Goal: Register for event/course

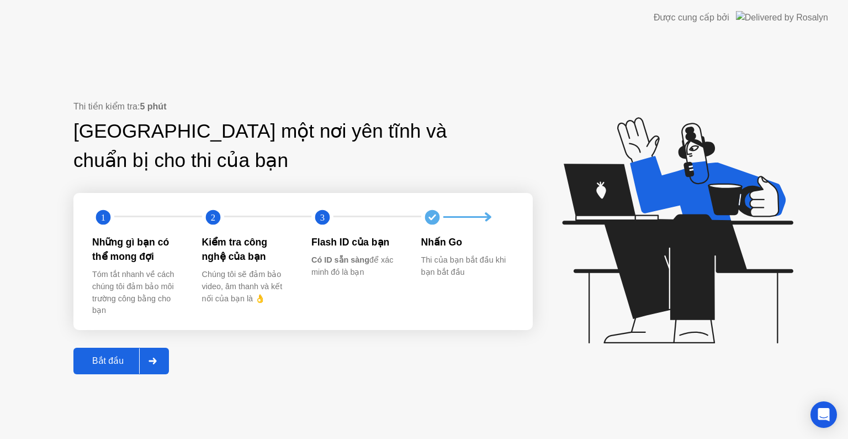
click at [104, 358] on div "Bắt đầu" at bounding box center [108, 360] width 62 height 10
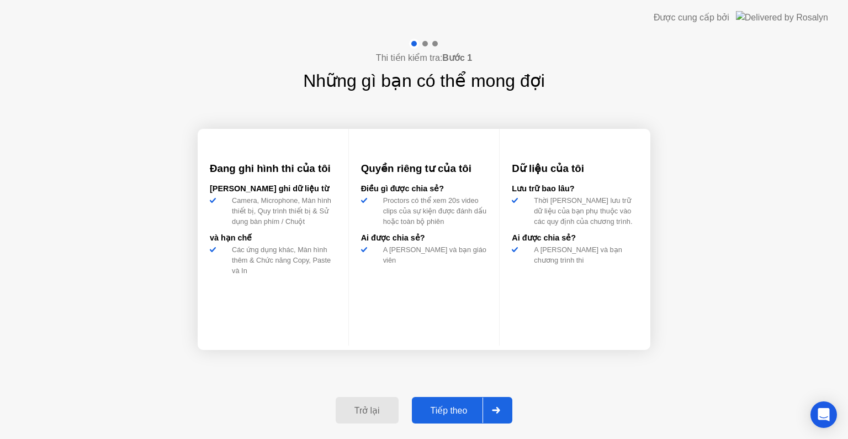
click at [456, 409] on div "Tiếp theo" at bounding box center [449, 410] width 68 height 10
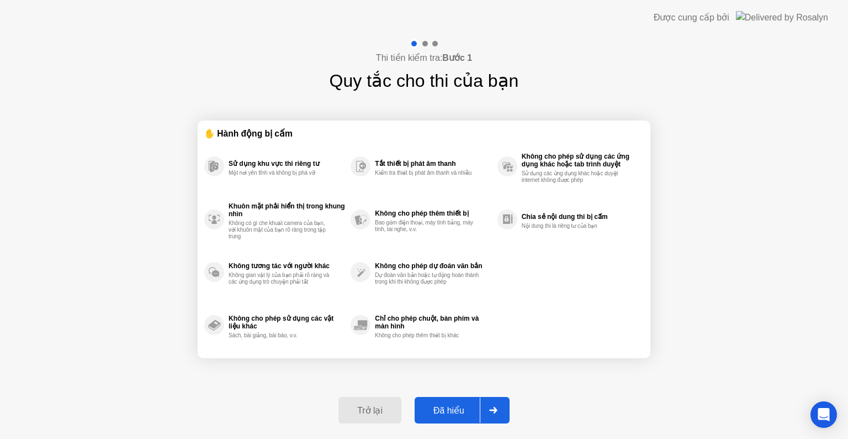
click at [468, 409] on div "Đã hiểu" at bounding box center [449, 410] width 62 height 10
select select "**********"
select select "*******"
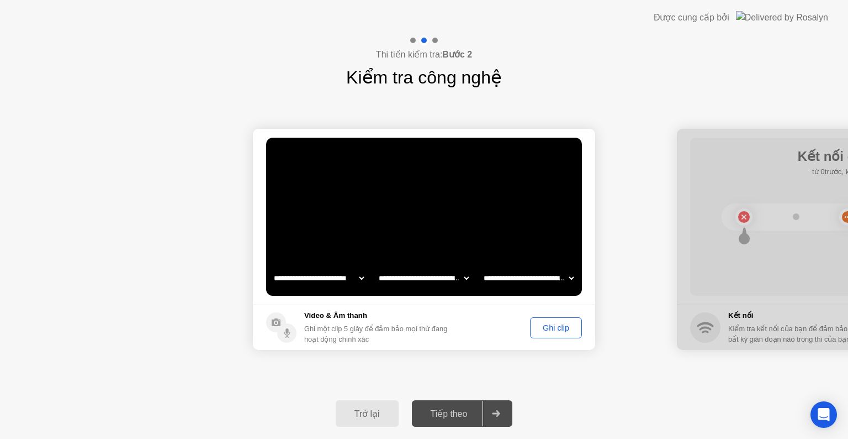
click at [547, 330] on div "Ghi clip" at bounding box center [556, 327] width 44 height 9
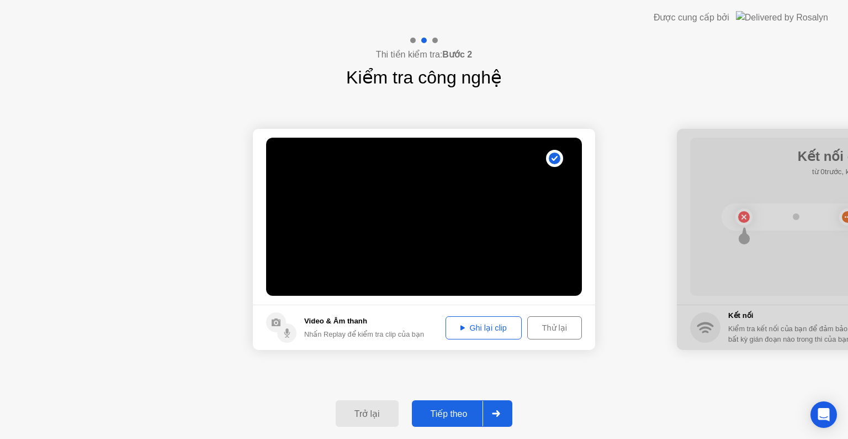
click at [451, 399] on div "Trở lại Tiếp theo" at bounding box center [424, 413] width 848 height 51
click at [452, 408] on div "Tiếp theo" at bounding box center [449, 413] width 68 height 10
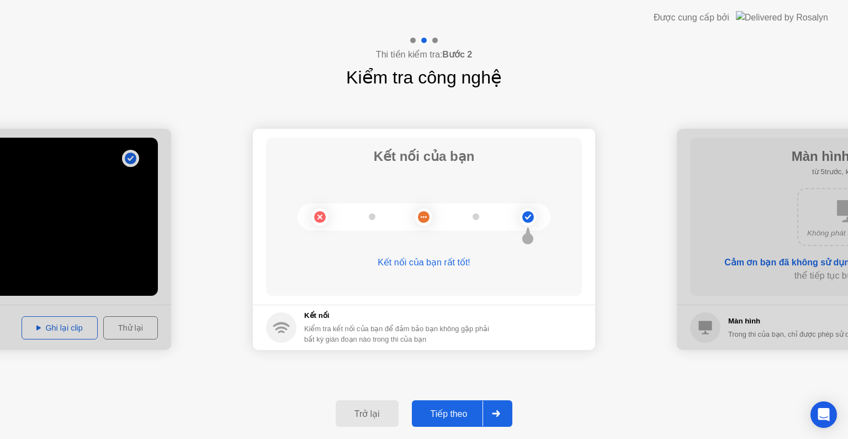
click at [447, 426] on button "Tiếp theo" at bounding box center [462, 413] width 101 height 27
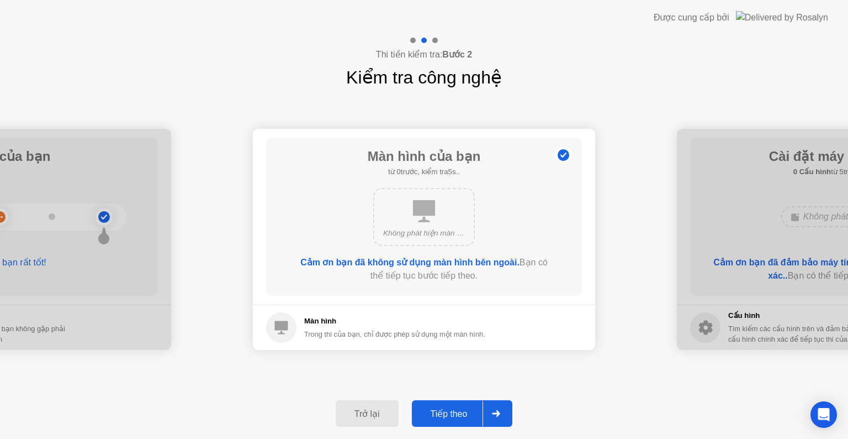
click at [456, 414] on div "Tiếp theo" at bounding box center [449, 413] width 68 height 10
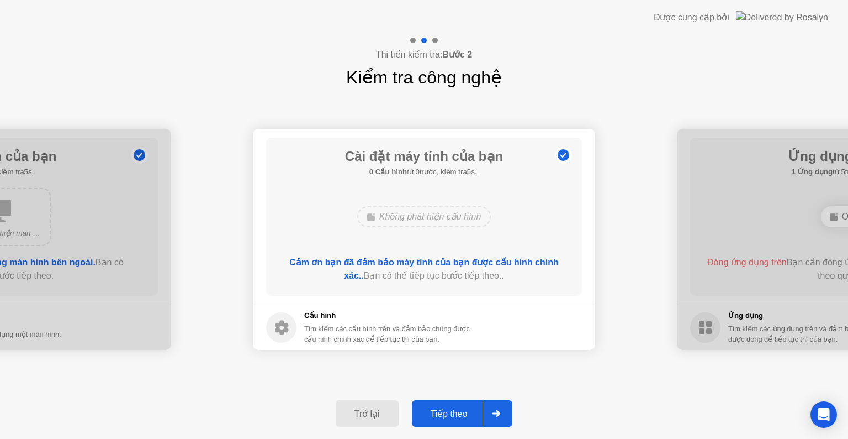
click at [473, 415] on div "Tiếp theo" at bounding box center [449, 413] width 68 height 10
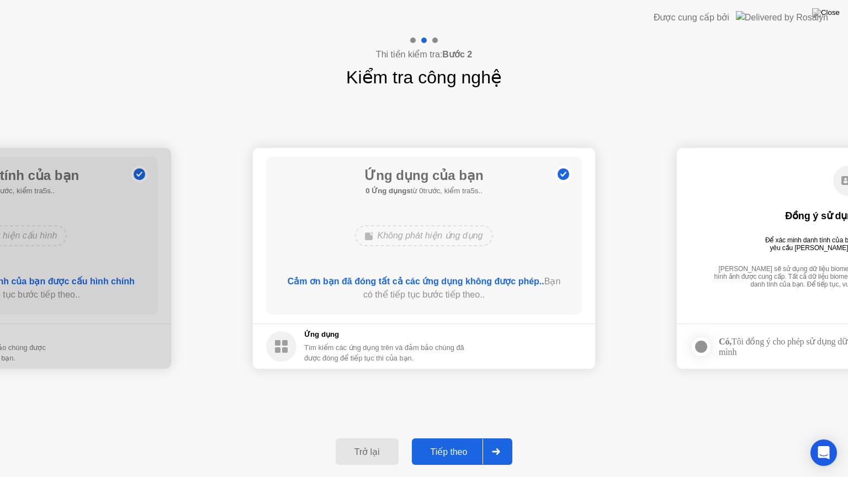
click at [464, 438] on div "Tiếp theo" at bounding box center [449, 452] width 68 height 10
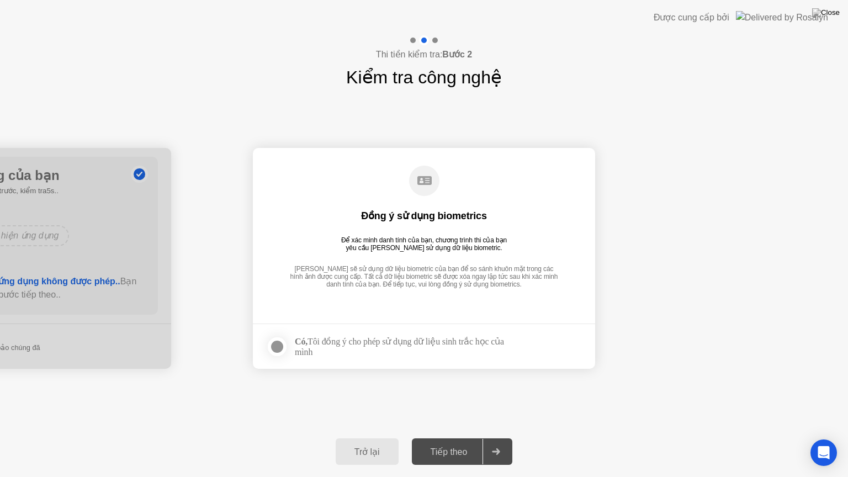
click at [463, 438] on div "Tiếp theo" at bounding box center [449, 452] width 68 height 10
click at [278, 348] on div at bounding box center [277, 346] width 13 height 13
click at [473, 438] on button "Tiếp theo" at bounding box center [462, 452] width 101 height 27
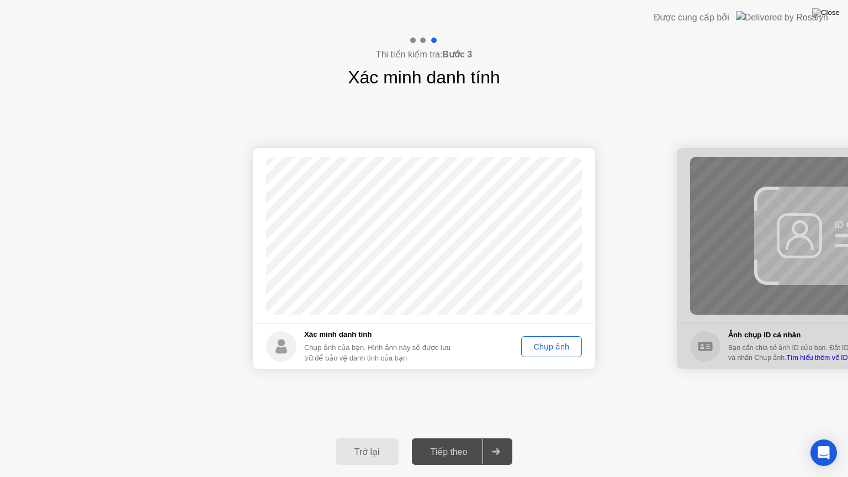
click at [552, 348] on div "Chụp ảnh" at bounding box center [551, 346] width 53 height 9
click at [469, 438] on div "Tiếp theo" at bounding box center [449, 452] width 68 height 10
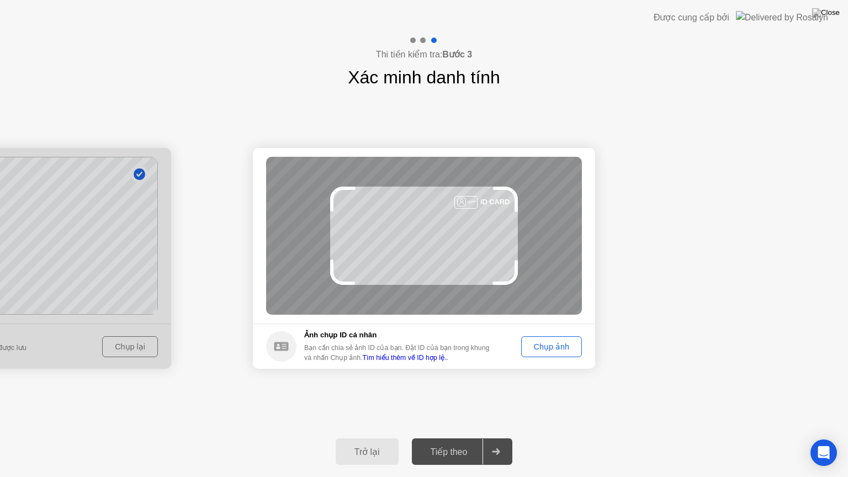
click at [561, 342] on div "Chụp ảnh" at bounding box center [551, 346] width 53 height 9
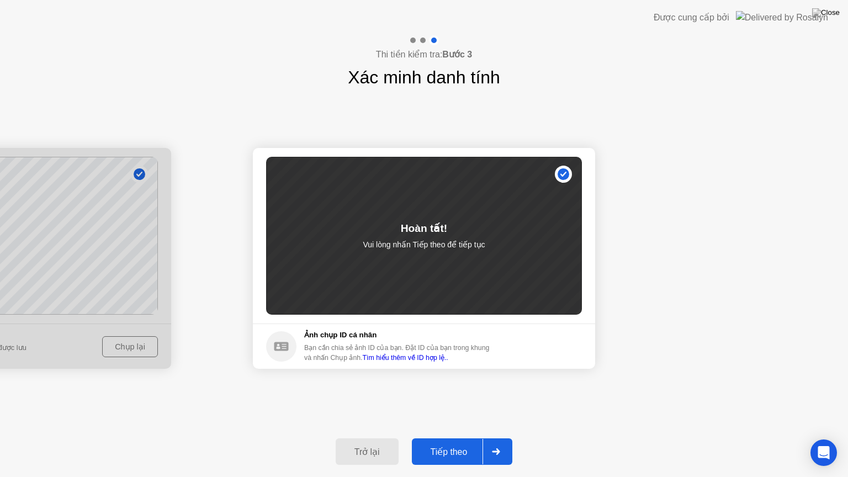
click at [460, 438] on div "Tiếp theo" at bounding box center [449, 452] width 68 height 10
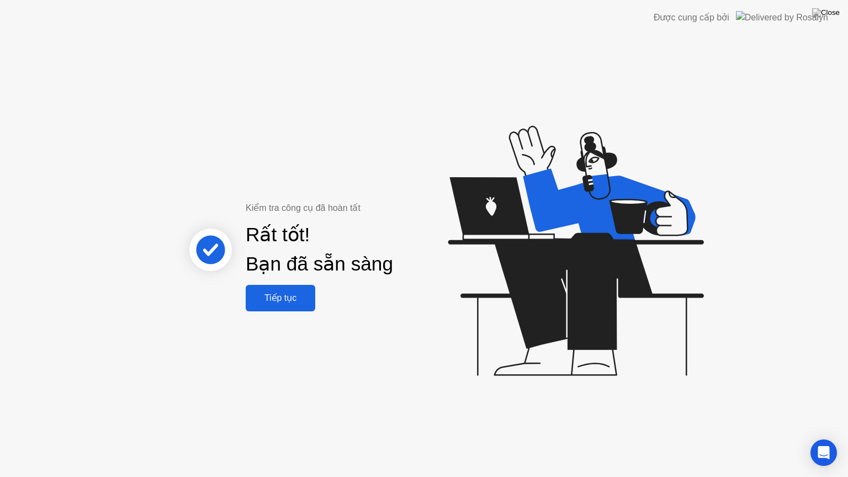
click at [263, 300] on div "Tiếp tục" at bounding box center [280, 298] width 63 height 10
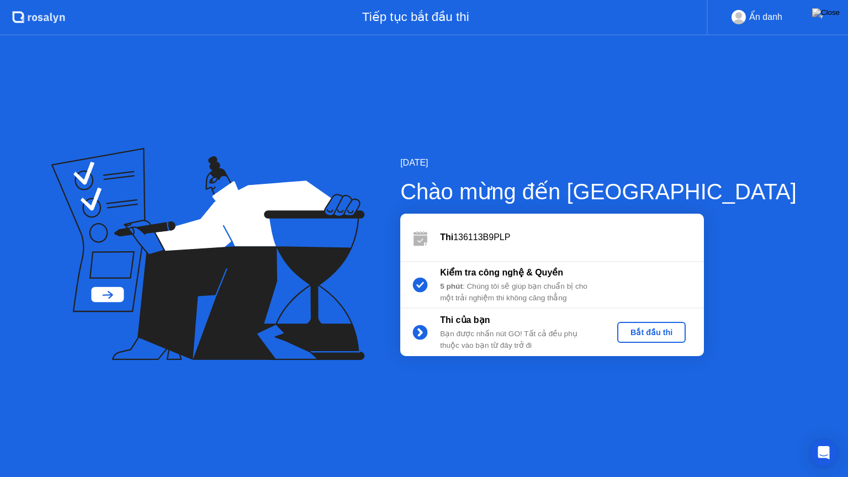
click at [682, 336] on div "Bắt đầu thi" at bounding box center [652, 332] width 60 height 9
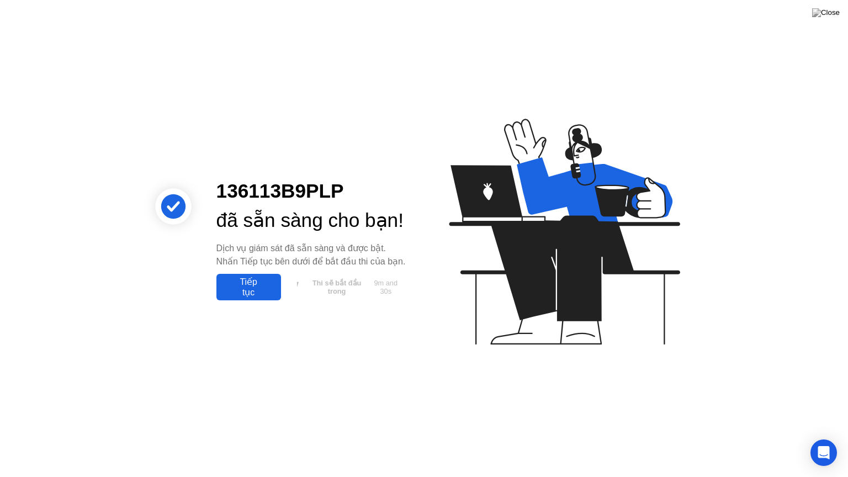
click at [247, 298] on div "Tiếp tục" at bounding box center [249, 287] width 58 height 21
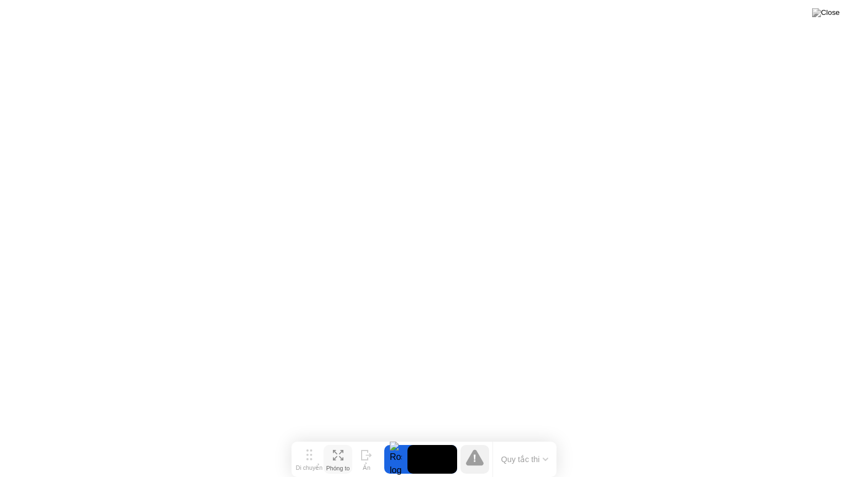
click at [337, 438] on div "Phóng to" at bounding box center [338, 468] width 24 height 7
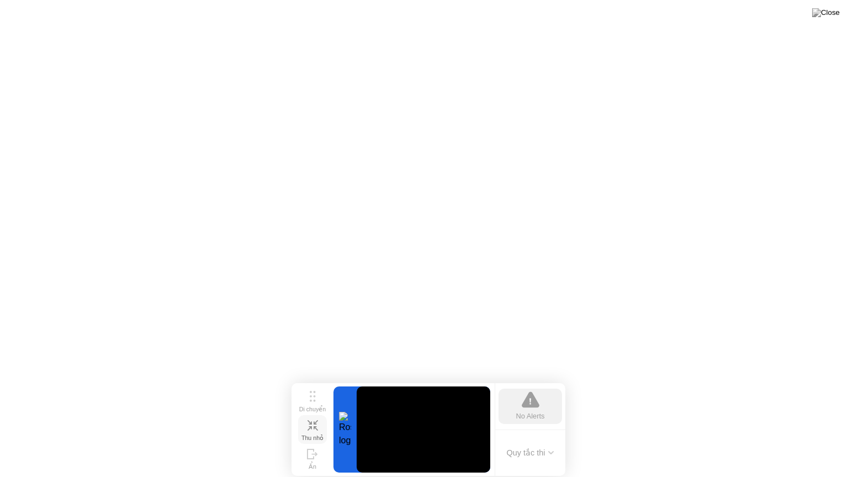
click at [314, 430] on icon at bounding box center [313, 425] width 10 height 10
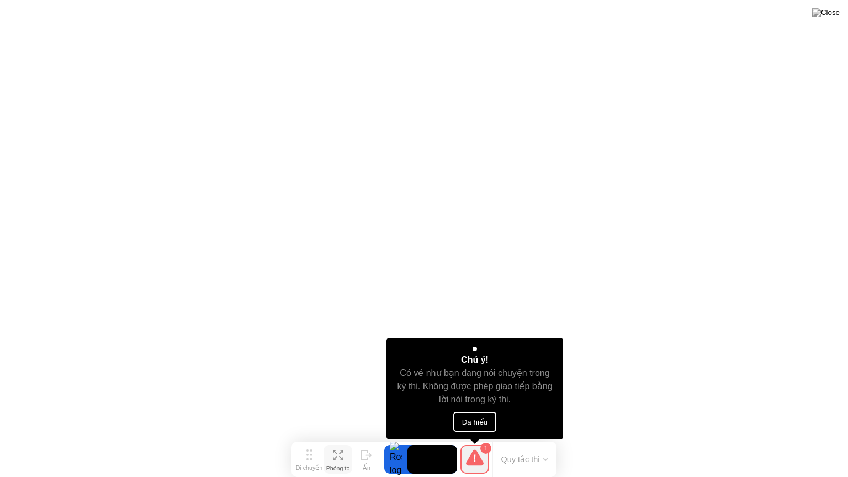
click at [460, 429] on button "Đã hiểu" at bounding box center [475, 422] width 44 height 20
click at [475, 431] on button "Đã hiểu" at bounding box center [475, 422] width 44 height 20
